Goal: Learn about a topic: Learn about a topic

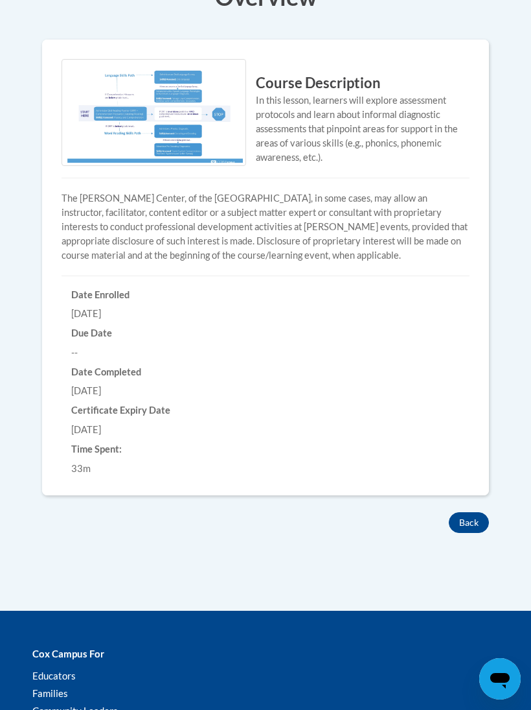
scroll to position [447, 0]
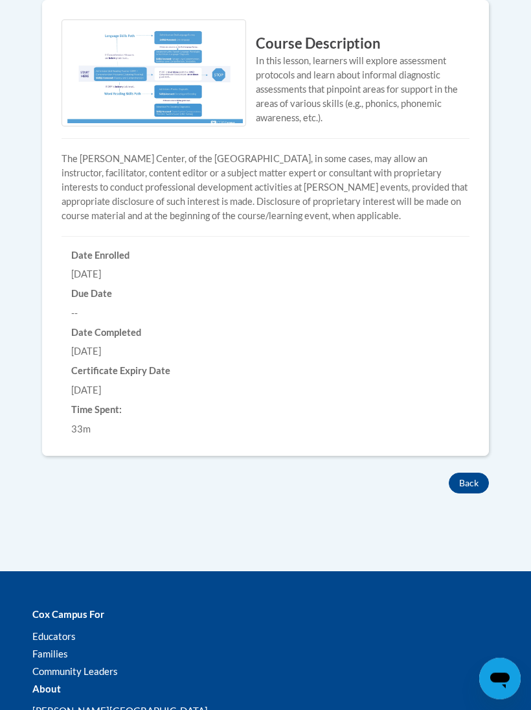
click at [469, 481] on button "Back" at bounding box center [469, 483] width 40 height 21
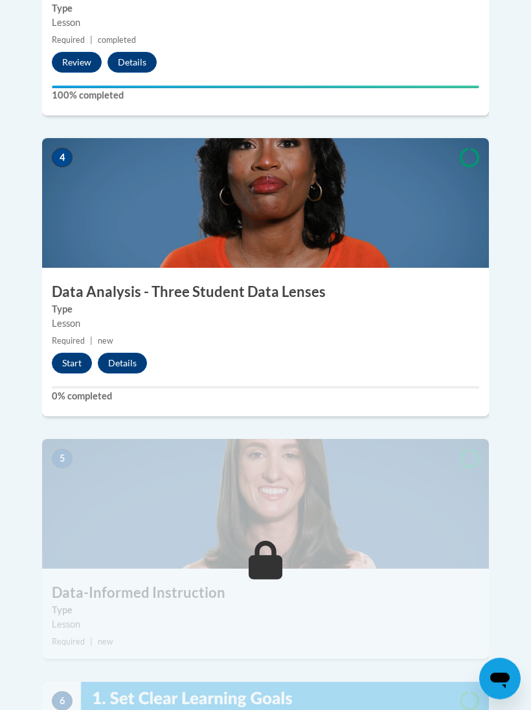
scroll to position [1330, 0]
click at [72, 352] on button "Start" at bounding box center [72, 362] width 40 height 21
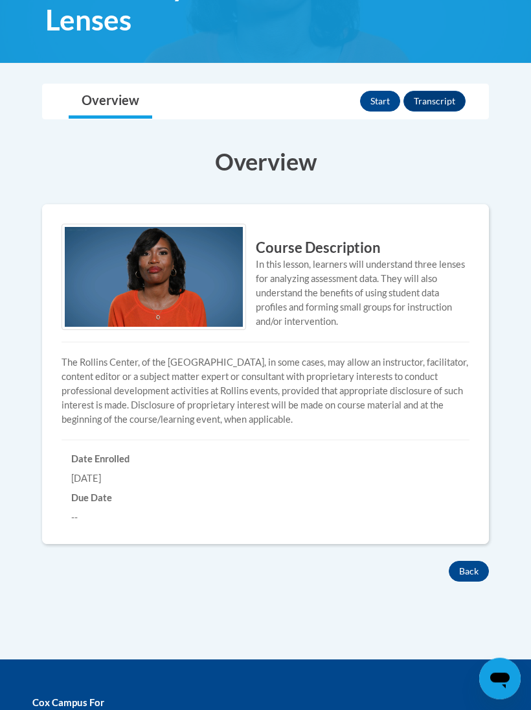
scroll to position [251, 0]
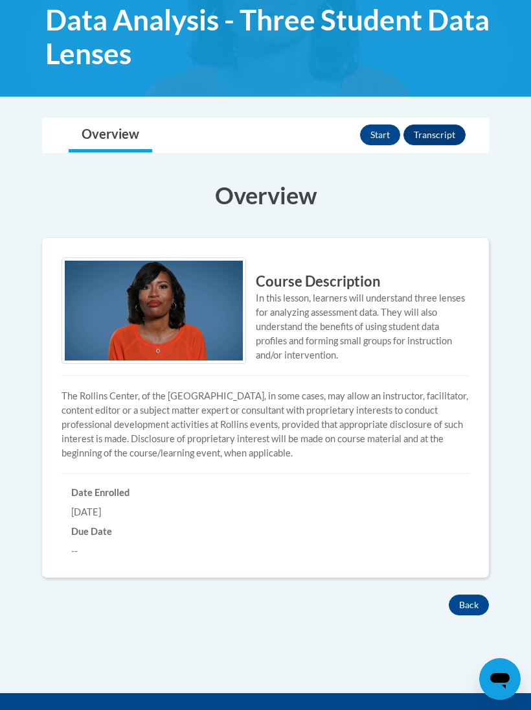
click at [365, 141] on button "Start" at bounding box center [380, 134] width 40 height 21
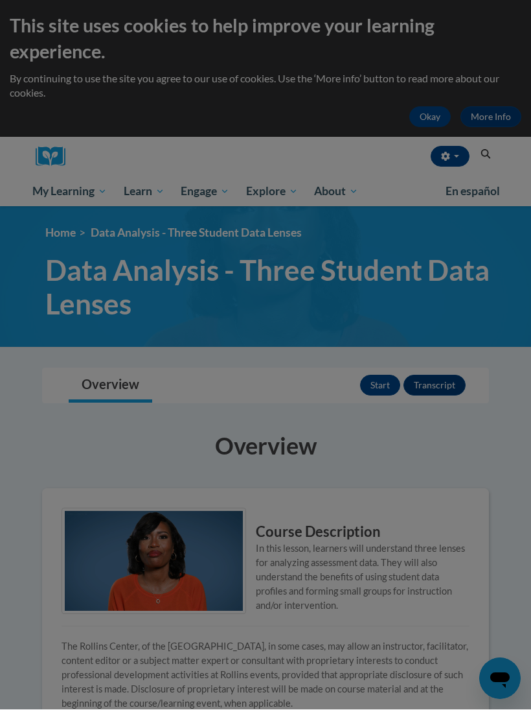
click at [365, 141] on div at bounding box center [265, 355] width 531 height 710
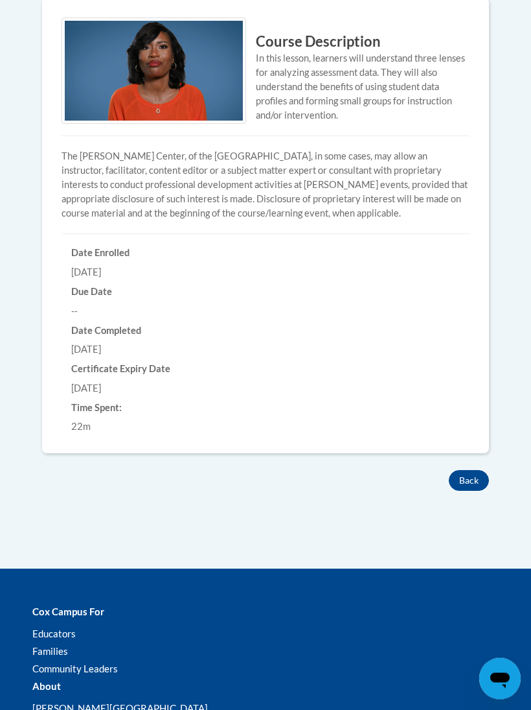
scroll to position [490, 0]
click at [469, 474] on button "Back" at bounding box center [469, 480] width 40 height 21
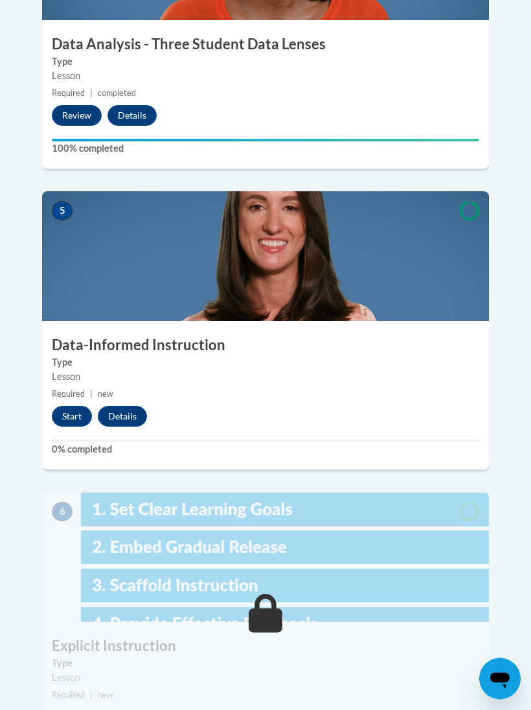
scroll to position [1578, 0]
click at [59, 406] on button "Start" at bounding box center [72, 416] width 40 height 21
click at [58, 406] on button "Start" at bounding box center [72, 416] width 40 height 21
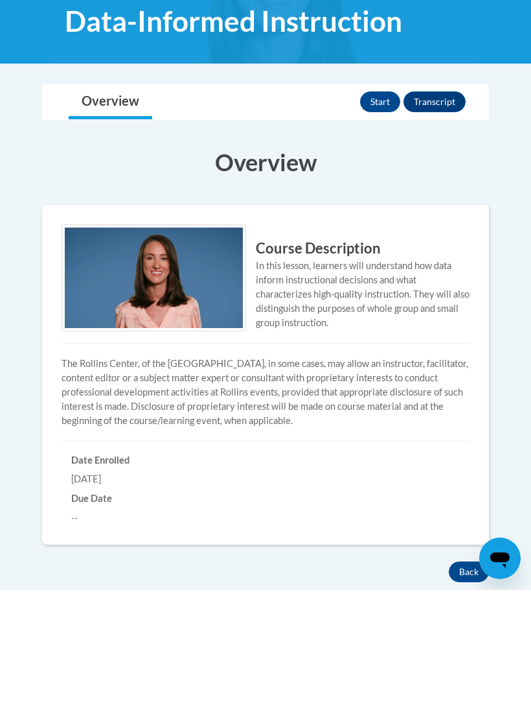
click at [374, 212] on button "Start" at bounding box center [380, 222] width 40 height 21
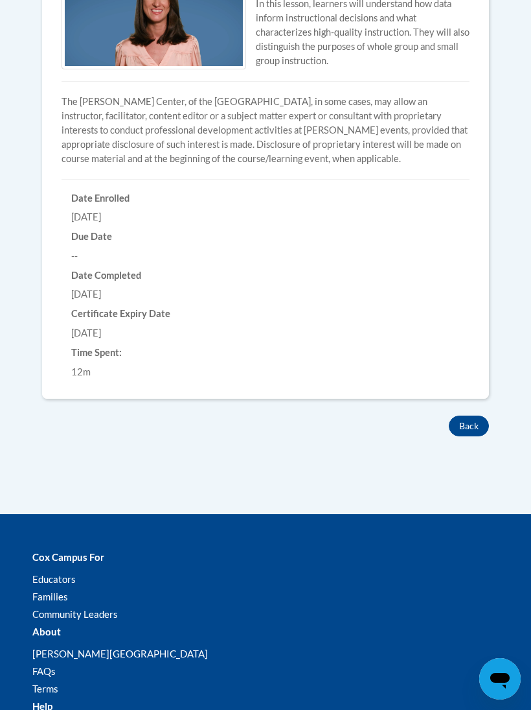
scroll to position [504, 0]
click at [467, 422] on button "Back" at bounding box center [469, 426] width 40 height 21
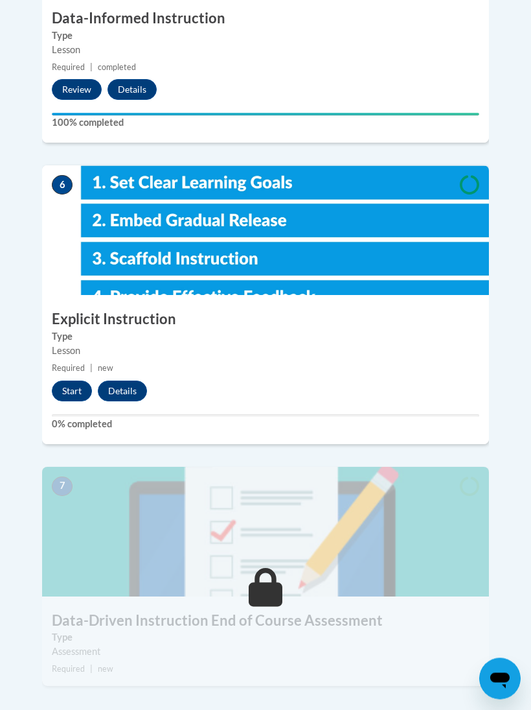
scroll to position [1921, 0]
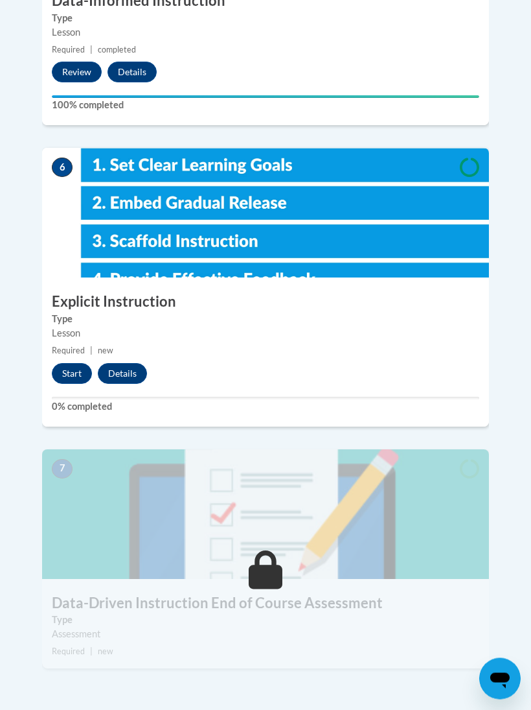
click at [61, 364] on button "Start" at bounding box center [72, 374] width 40 height 21
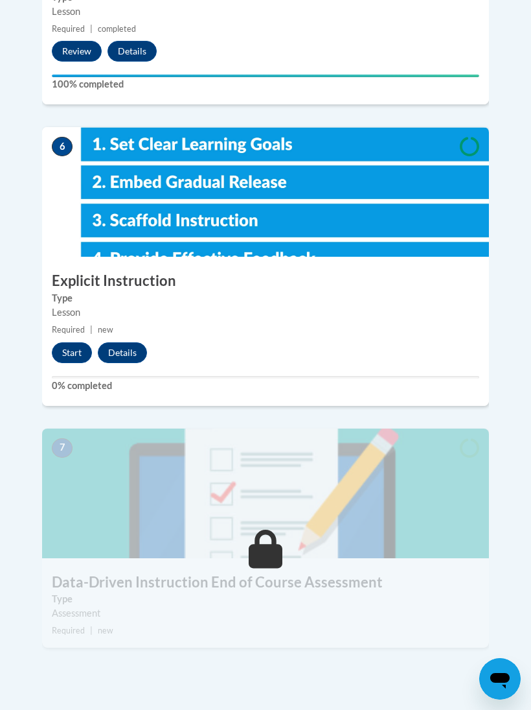
scroll to position [1945, 0]
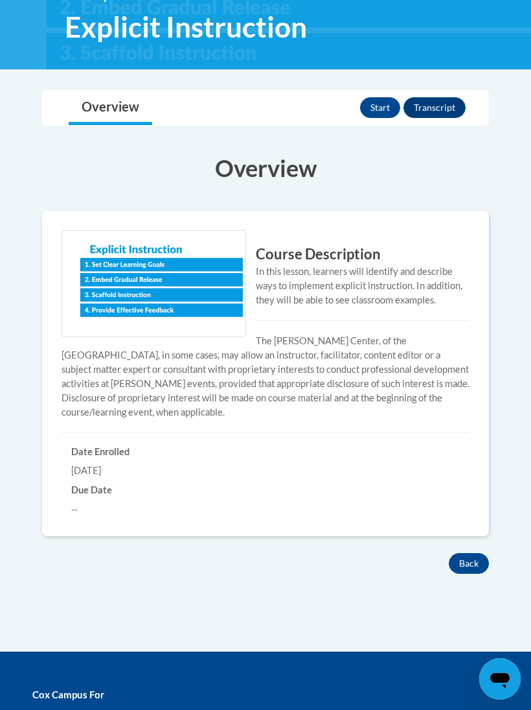
scroll to position [315, 0]
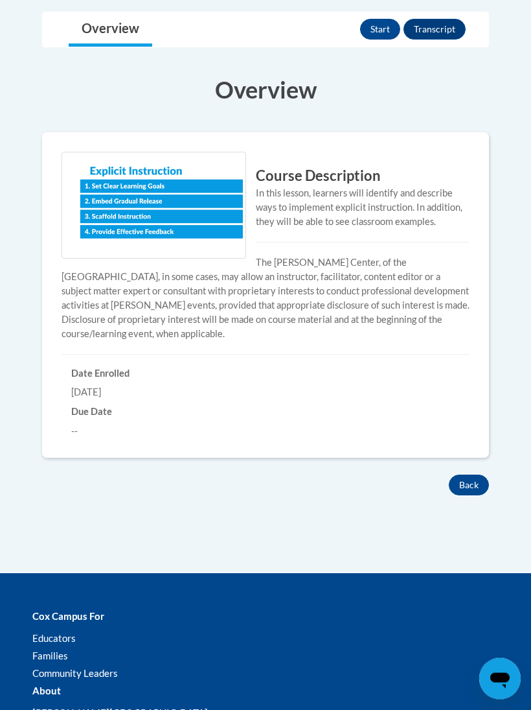
click at [379, 21] on button "Start" at bounding box center [380, 29] width 40 height 21
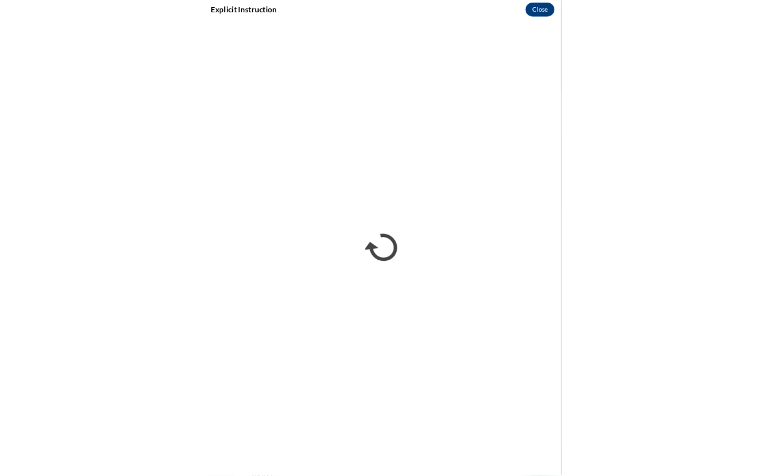
scroll to position [0, 0]
